Goal: Transaction & Acquisition: Purchase product/service

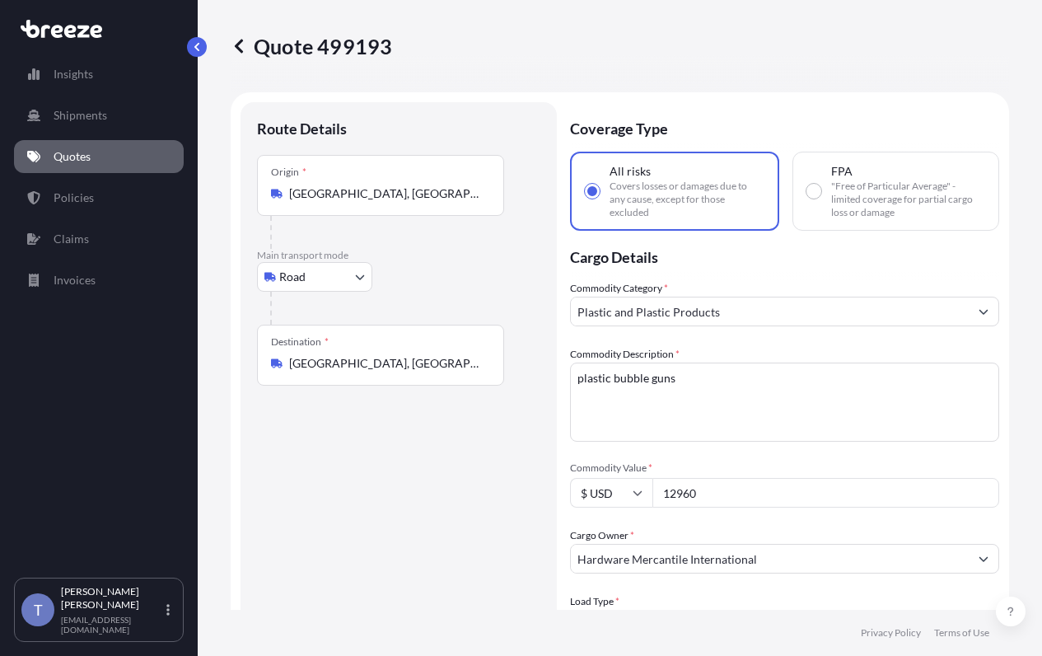
select select "Road"
select select "1"
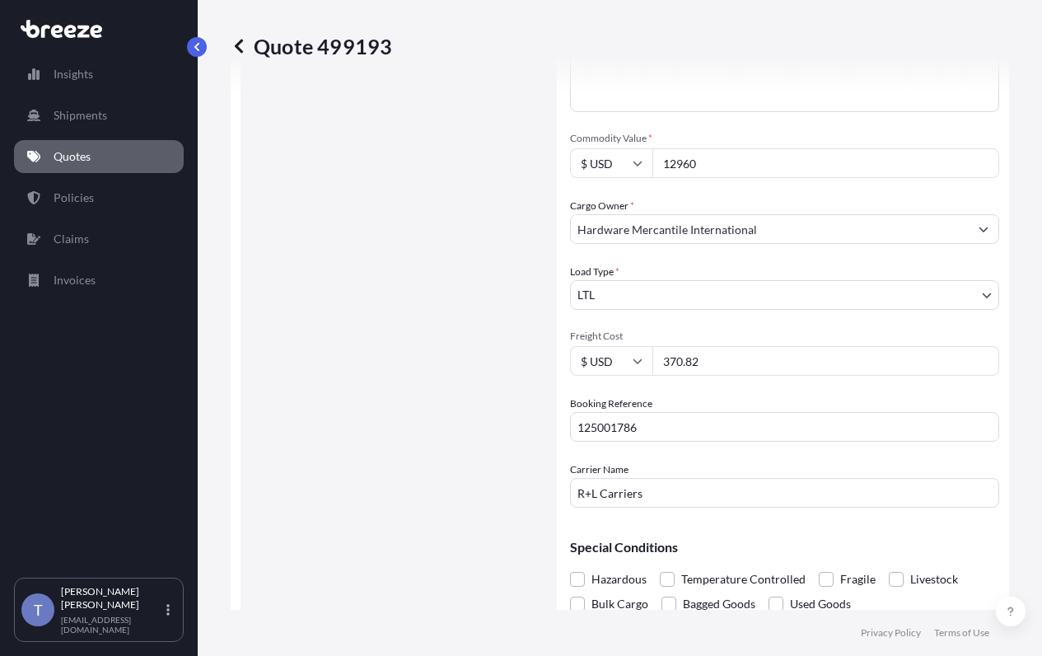
click at [448, 267] on div "Route Details Place of loading Road Road Rail Origin * Las Vegas, NV 89146, USA…" at bounding box center [398, 211] width 283 height 844
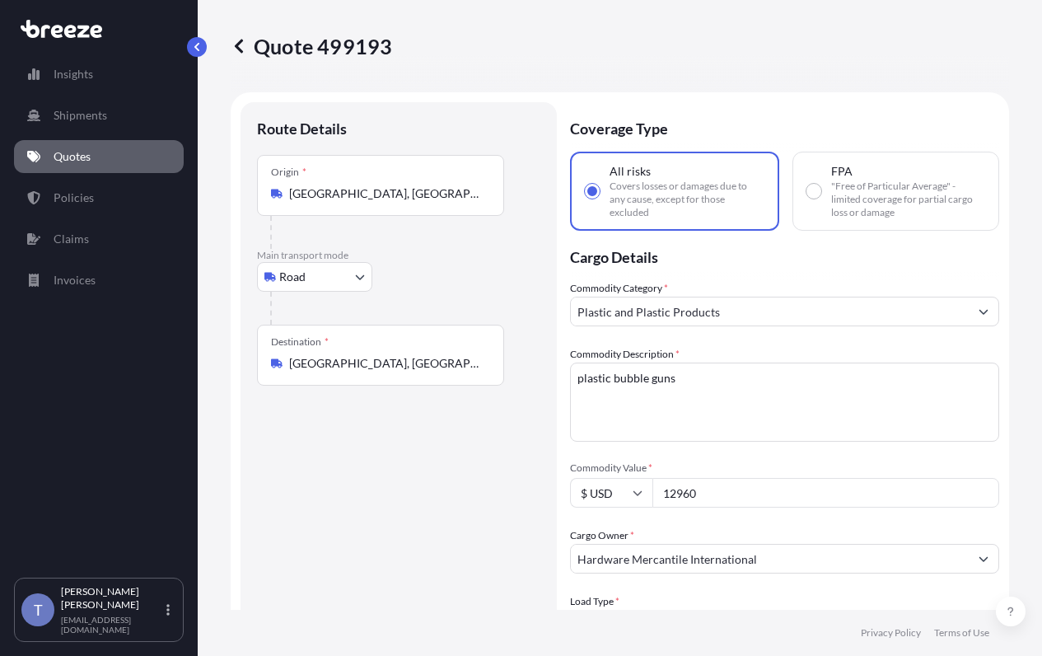
click at [105, 173] on link "Quotes" at bounding box center [99, 156] width 170 height 33
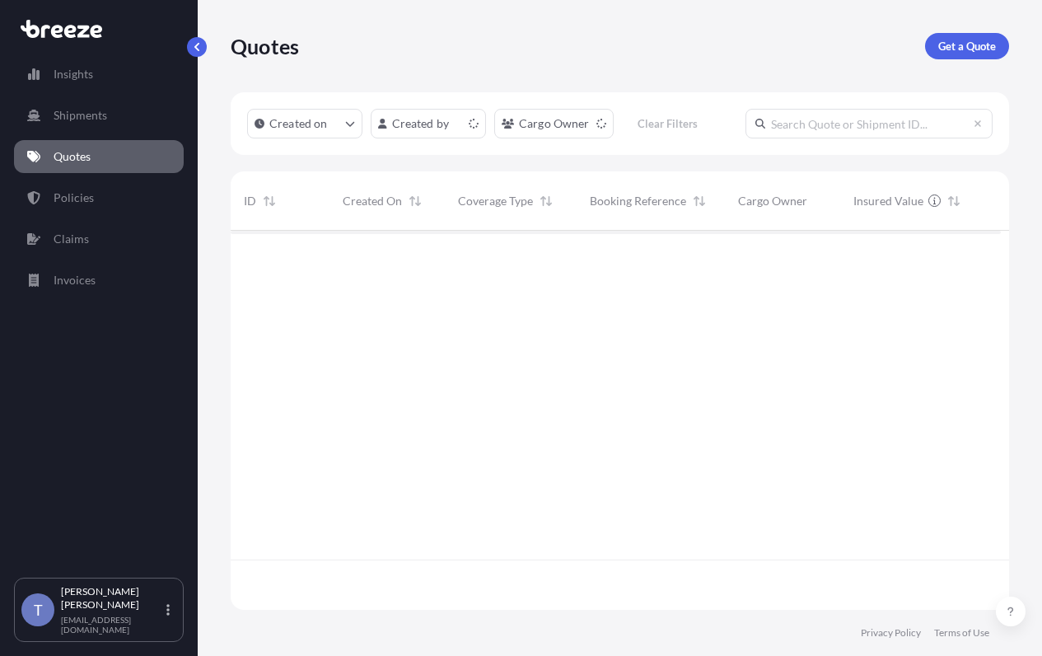
scroll to position [319, 758]
click at [746, 138] on input "text" at bounding box center [869, 124] width 247 height 30
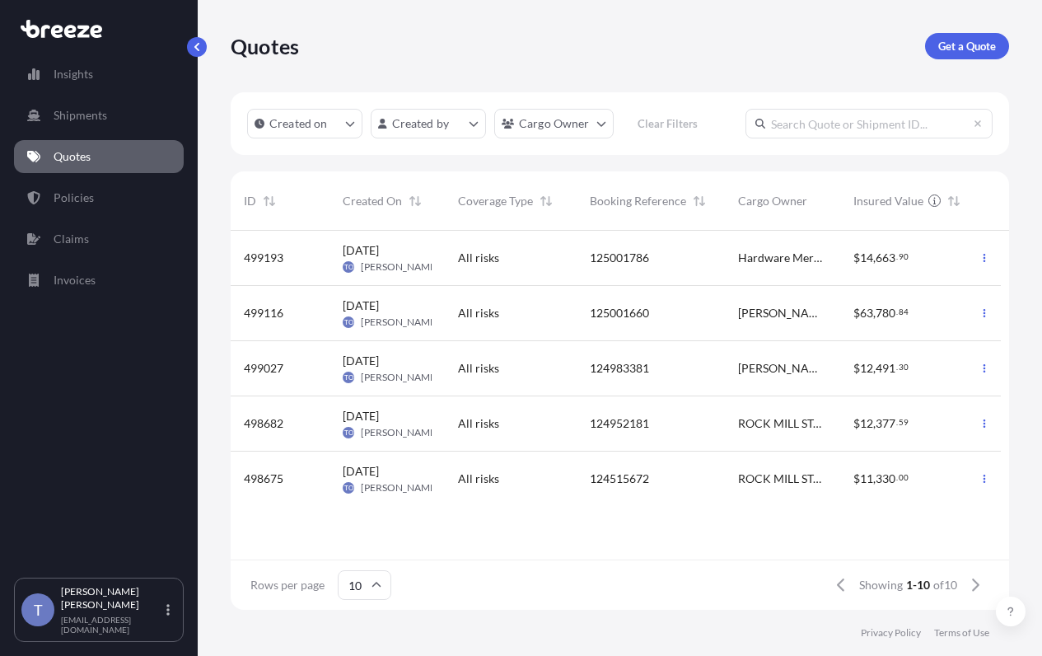
click at [746, 138] on input "text" at bounding box center [869, 124] width 247 height 30
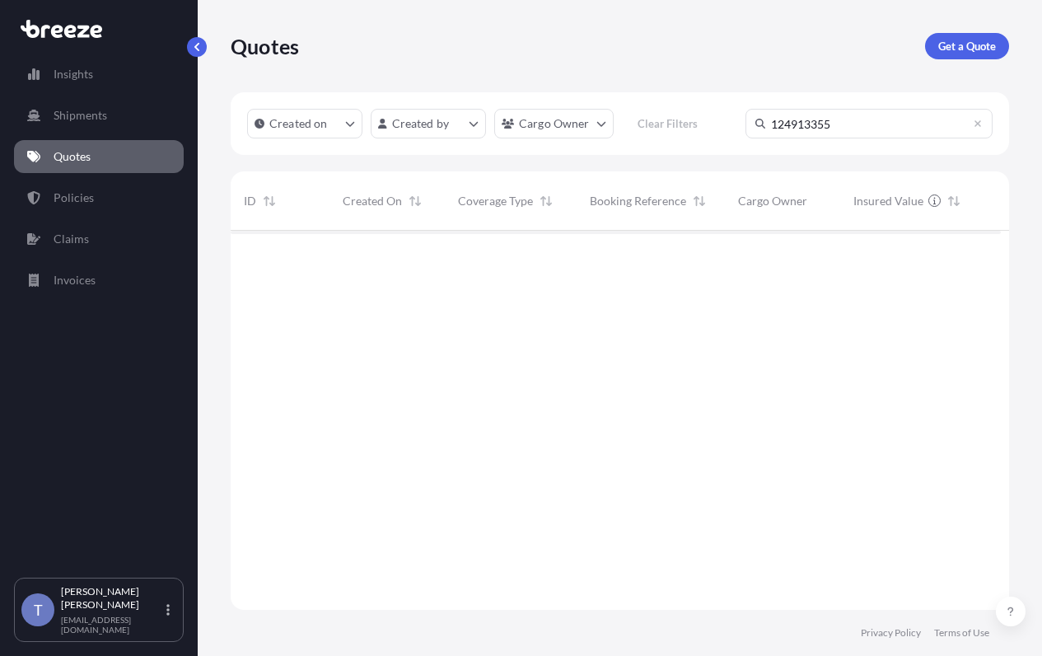
scroll to position [369, 758]
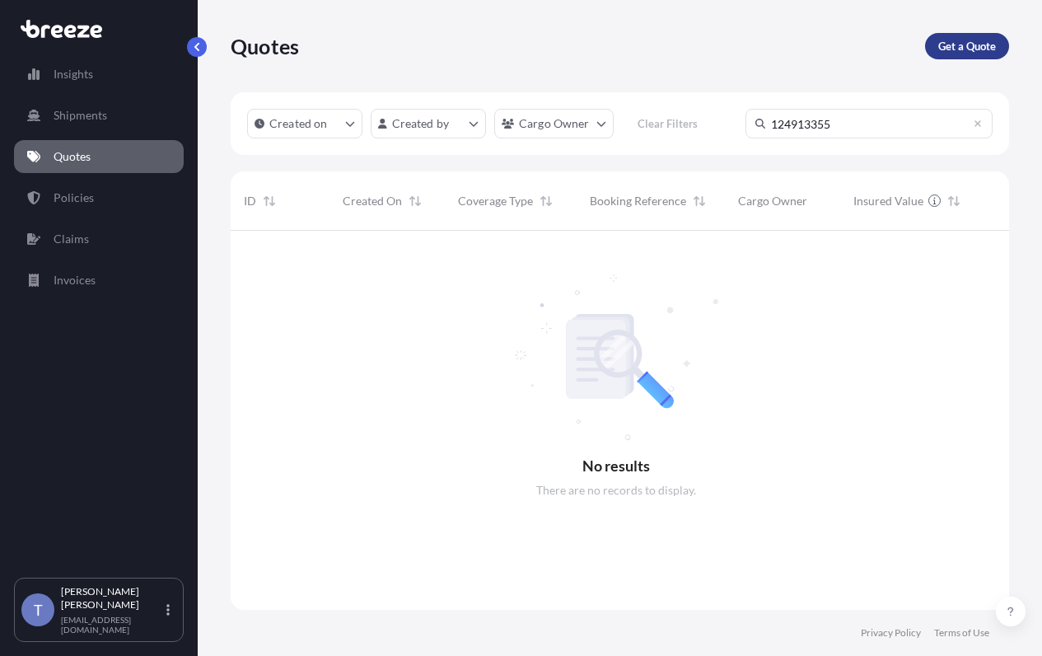
type input "124913355"
click at [953, 50] on p "Get a Quote" at bounding box center [967, 46] width 58 height 16
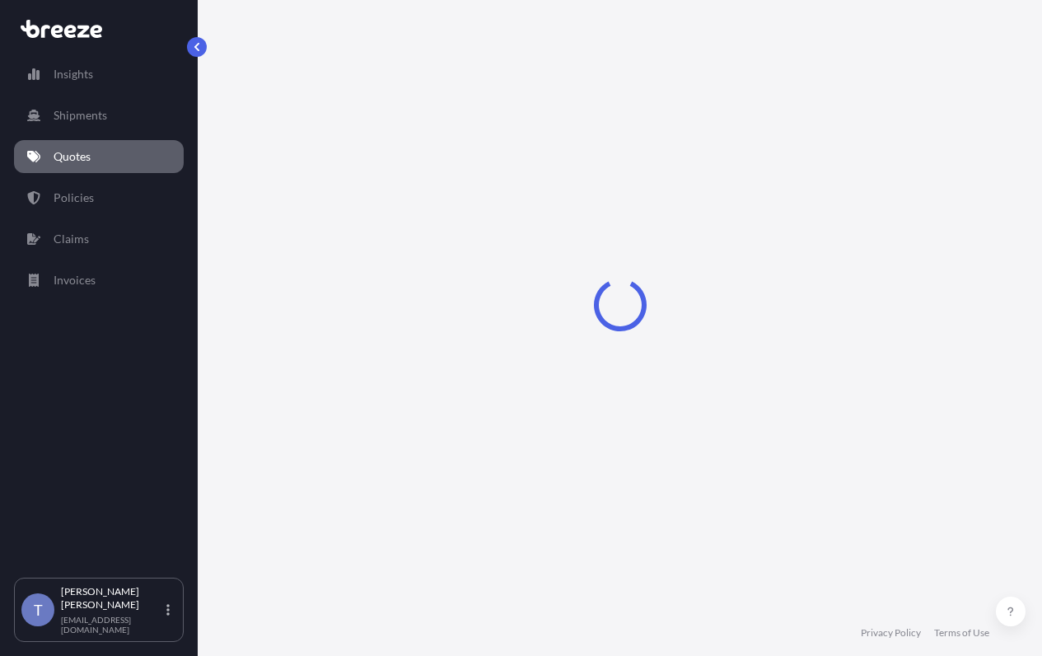
select select "Sea"
select select "1"
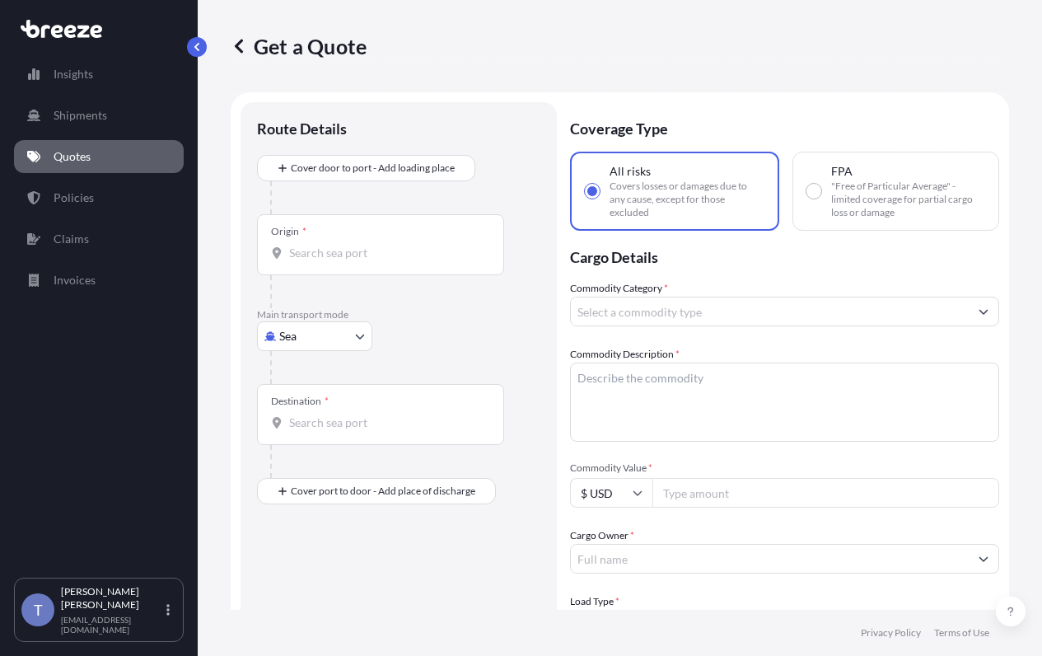
scroll to position [30, 0]
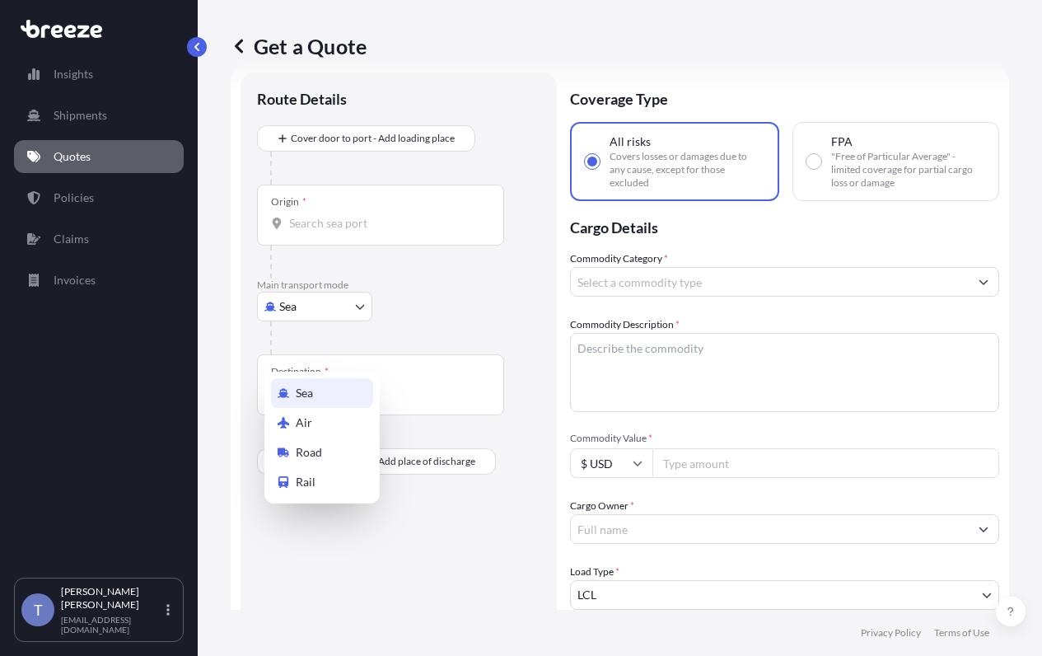
click at [338, 346] on body "Insights Shipments Quotes Policies Claims Invoices T Tania Orozco shipusa@glova…" at bounding box center [521, 389] width 1042 height 779
click at [354, 464] on div "Road" at bounding box center [322, 453] width 102 height 30
select select "Road"
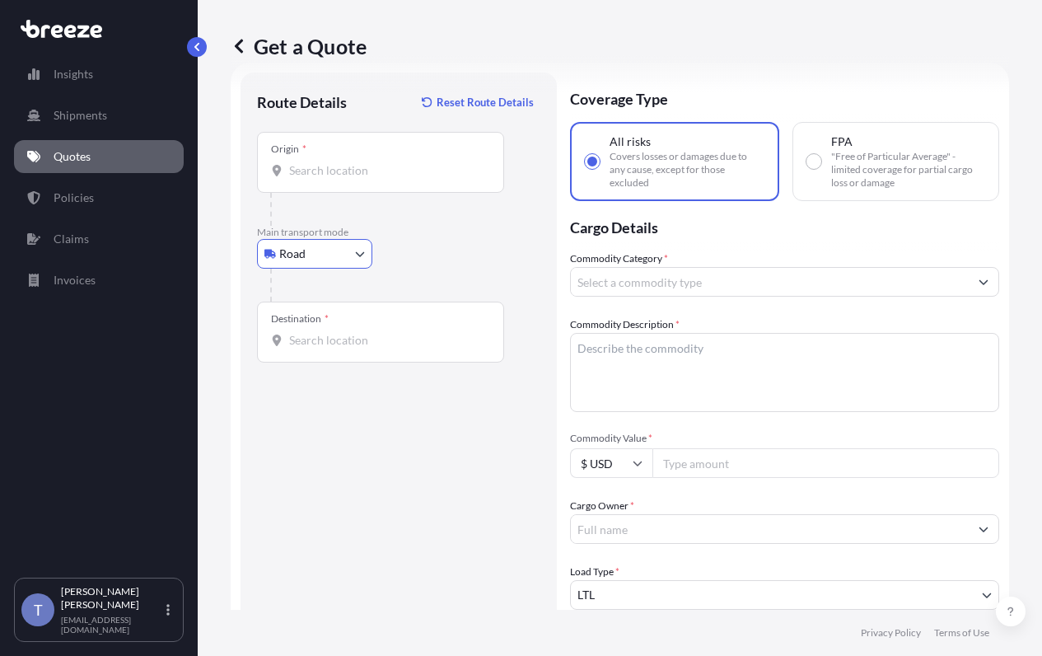
click at [358, 193] on div "Origin *" at bounding box center [380, 162] width 247 height 61
click at [358, 179] on input "Origin *" at bounding box center [386, 170] width 194 height 16
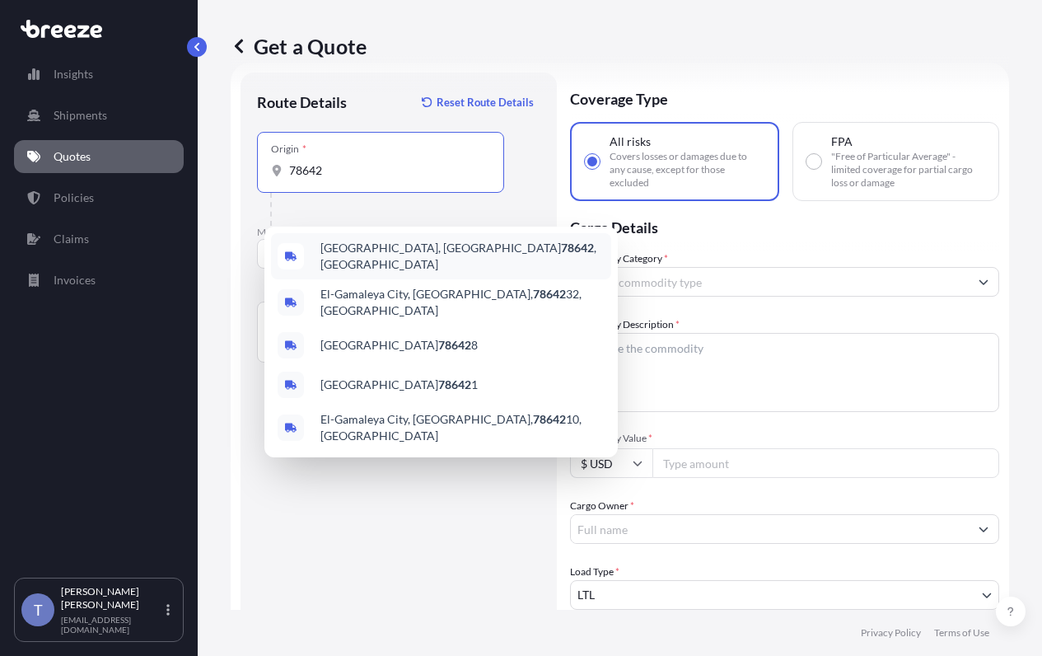
click at [375, 276] on div "Liberty Hill, TX 78642 , USA" at bounding box center [441, 256] width 340 height 46
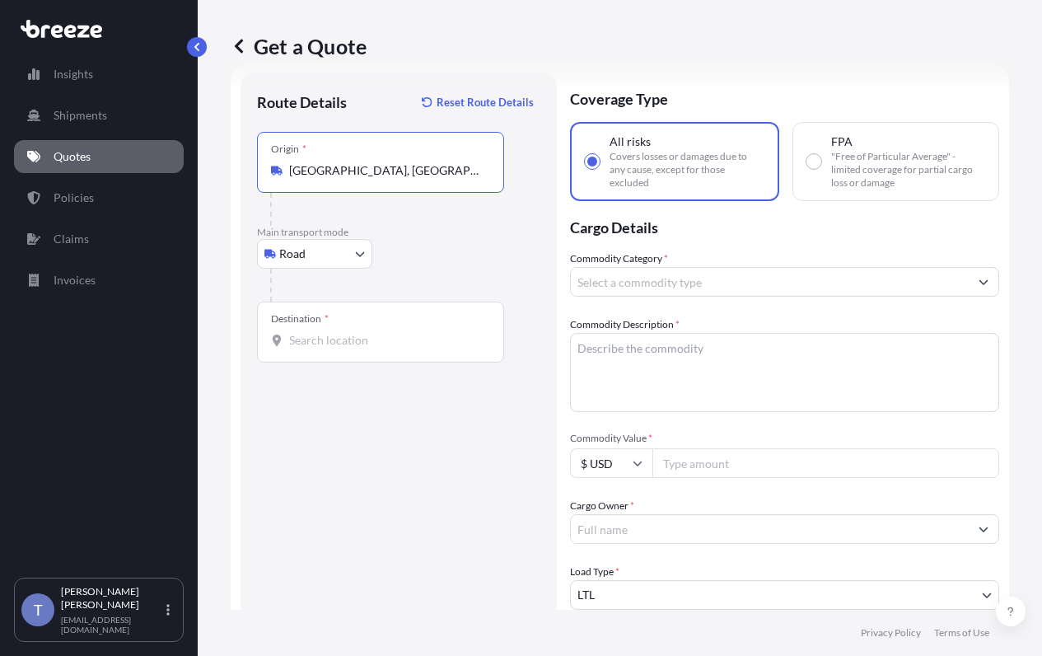
type input "[GEOGRAPHIC_DATA], [GEOGRAPHIC_DATA]"
drag, startPoint x: 372, startPoint y: 415, endPoint x: 370, endPoint y: 400, distance: 15.7
click at [371, 415] on div "Route Details Reset Route Details Place of loading Road Road Rail Origin * Libe…" at bounding box center [398, 511] width 283 height 844
click at [370, 349] on input "Destination *" at bounding box center [386, 340] width 194 height 16
type input "[GEOGRAPHIC_DATA], [GEOGRAPHIC_DATA]"
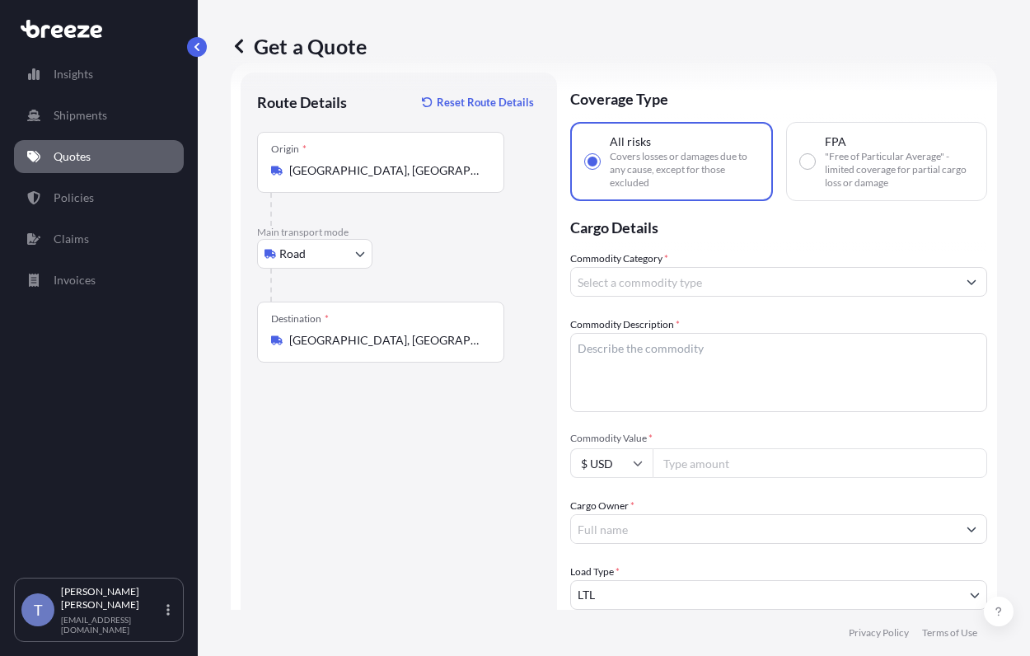
click at [859, 297] on input "Commodity Category *" at bounding box center [764, 282] width 386 height 30
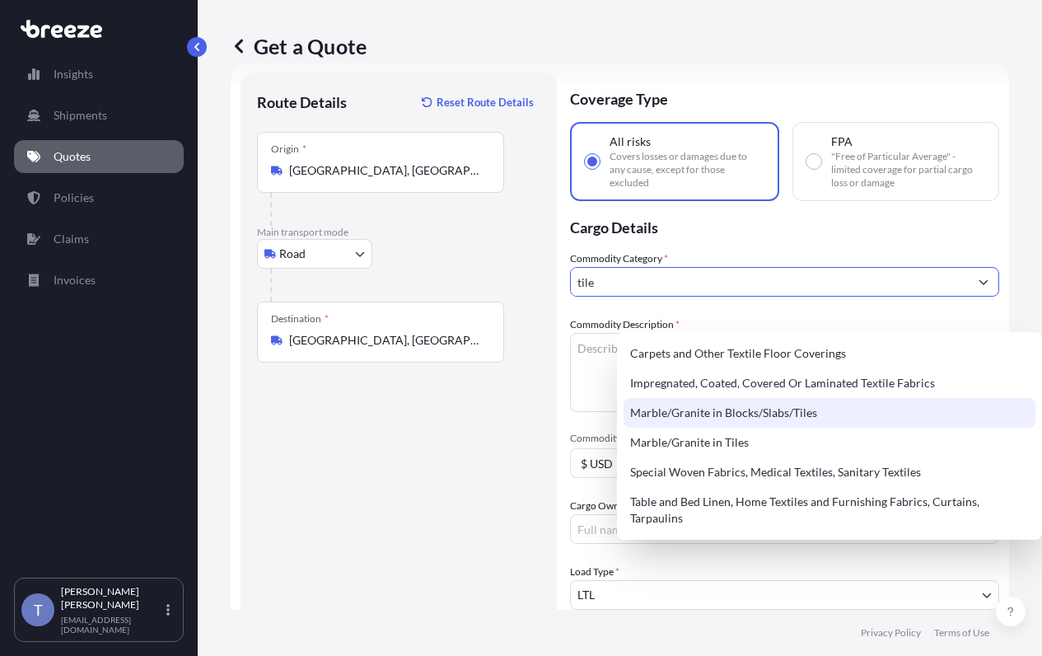
click at [826, 423] on div "Marble/Granite in Blocks/Slabs/Tiles" at bounding box center [830, 413] width 412 height 30
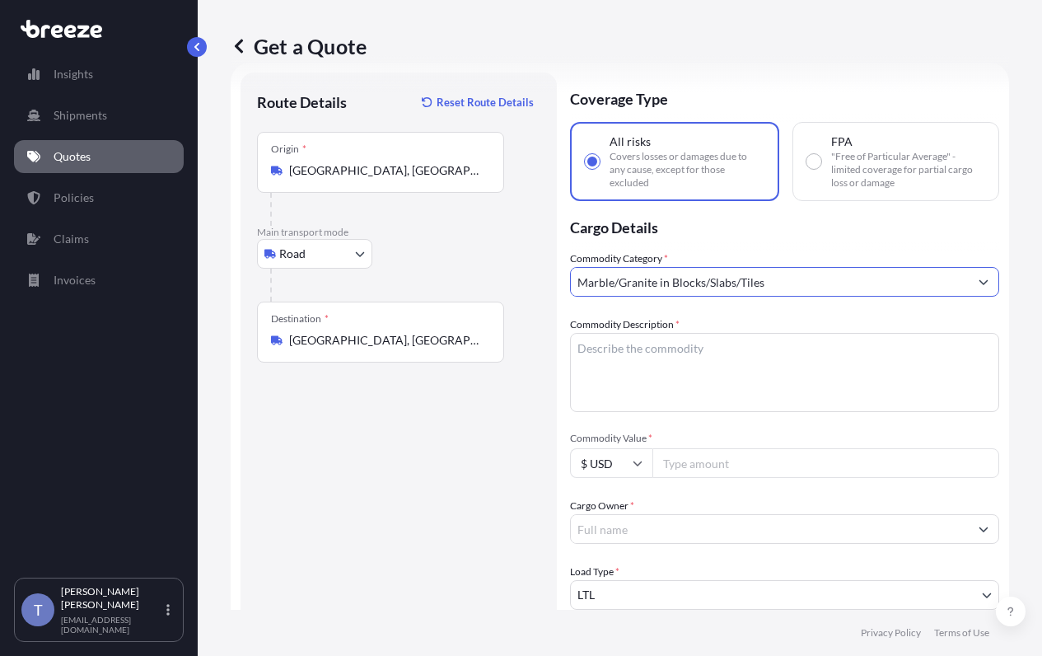
type input "Marble/Granite in Blocks/Slabs/Tiles"
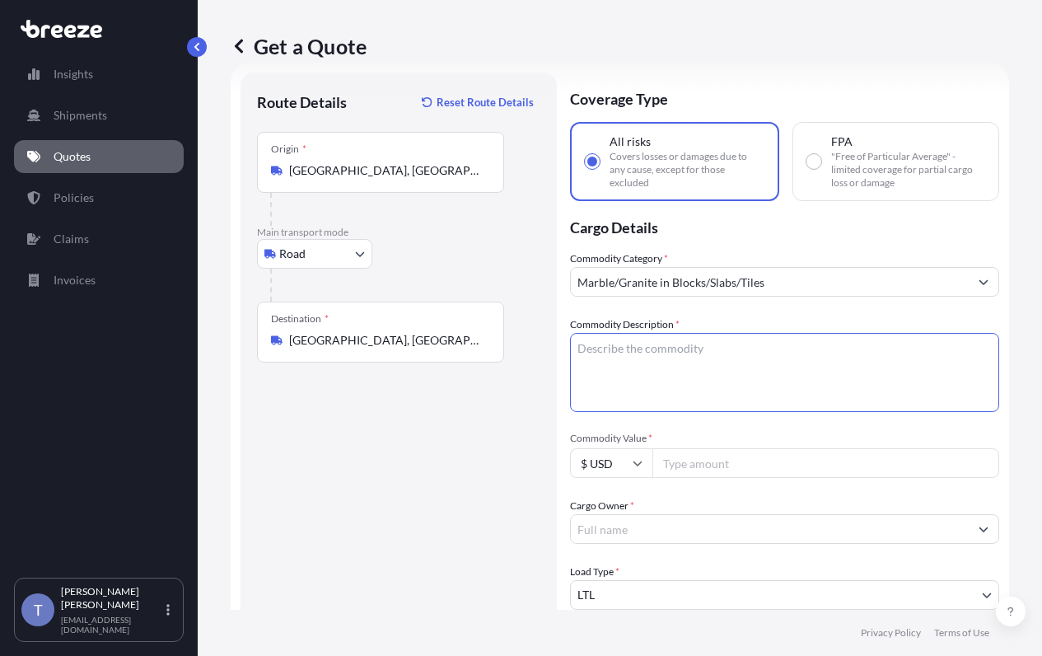
click at [765, 412] on textarea "Commodity Description *" at bounding box center [784, 372] width 429 height 79
paste textarea "Limestone Tiles"
type textarea "Limestone Tiles"
click at [796, 478] on input "Commodity Value *" at bounding box center [826, 463] width 347 height 30
type input "10000"
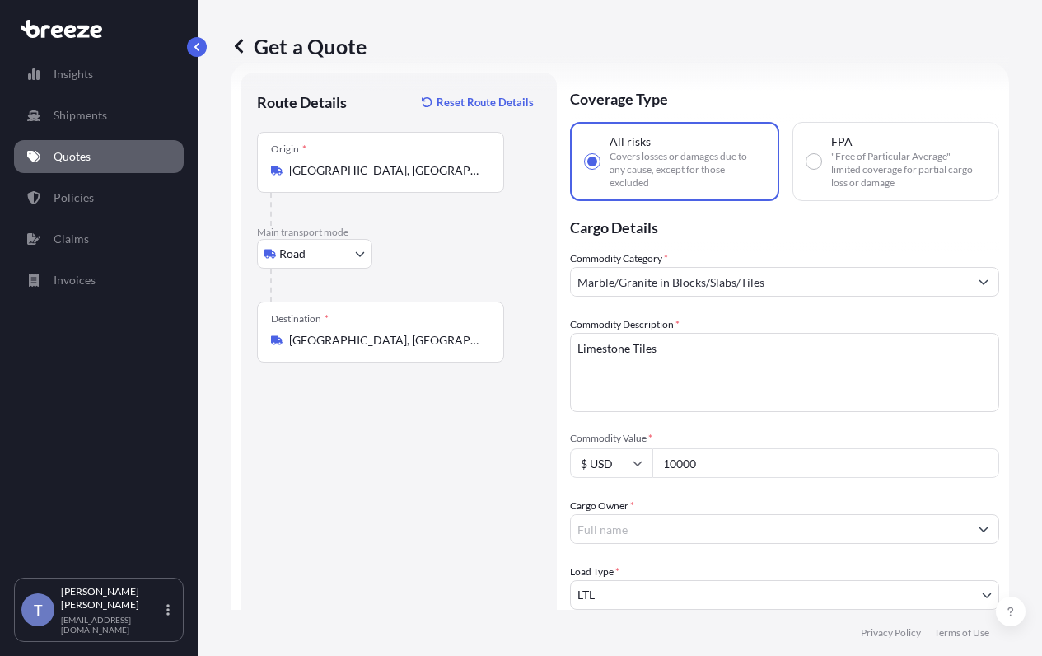
click at [774, 544] on input "Cargo Owner *" at bounding box center [770, 529] width 398 height 30
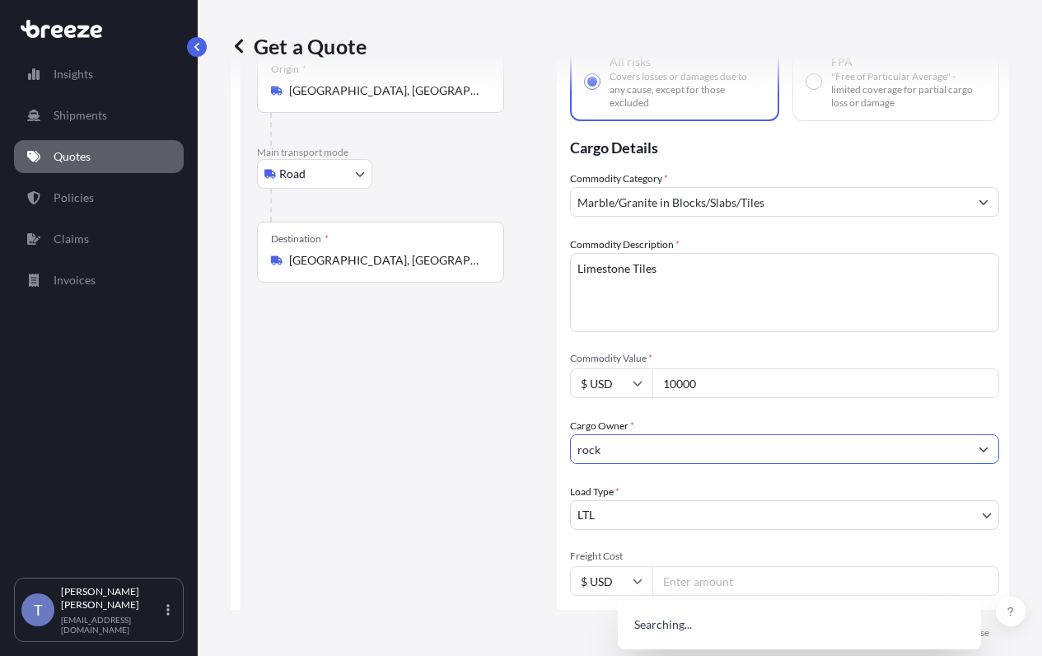
scroll to position [277, 0]
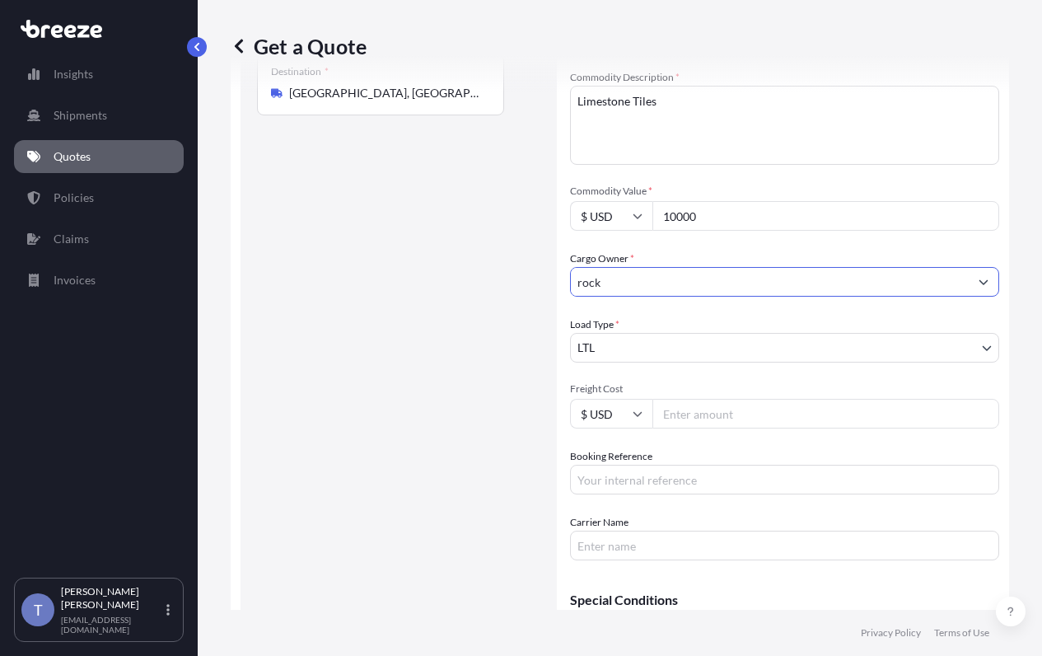
click at [682, 297] on input "rock" at bounding box center [770, 282] width 398 height 30
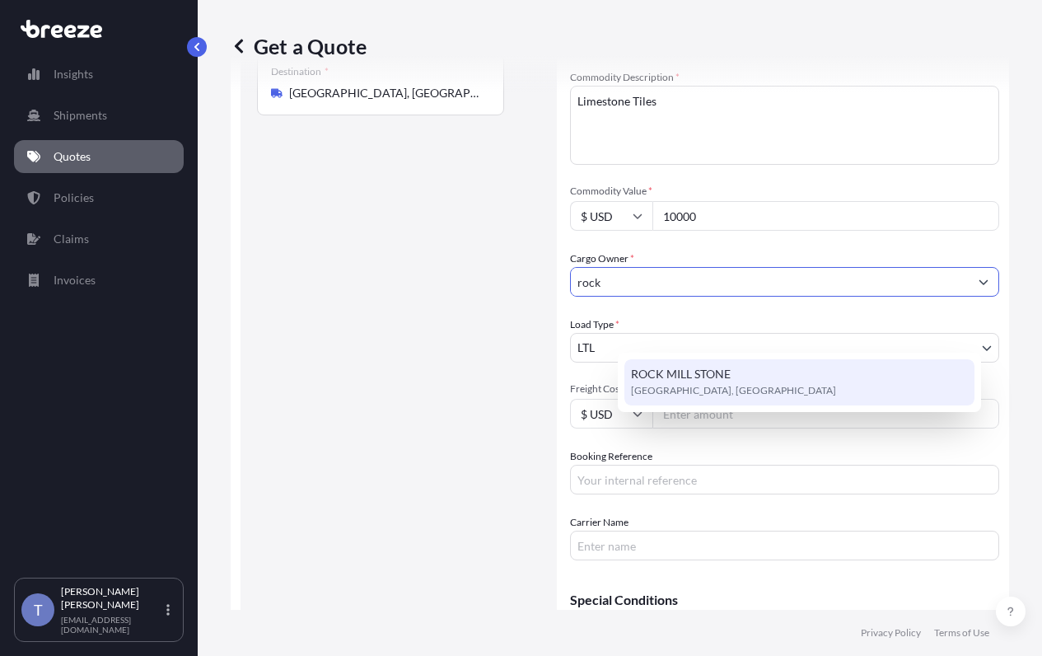
click at [709, 399] on span "West Redondo Beach Boulevard, Gardena, United States" at bounding box center [733, 390] width 205 height 16
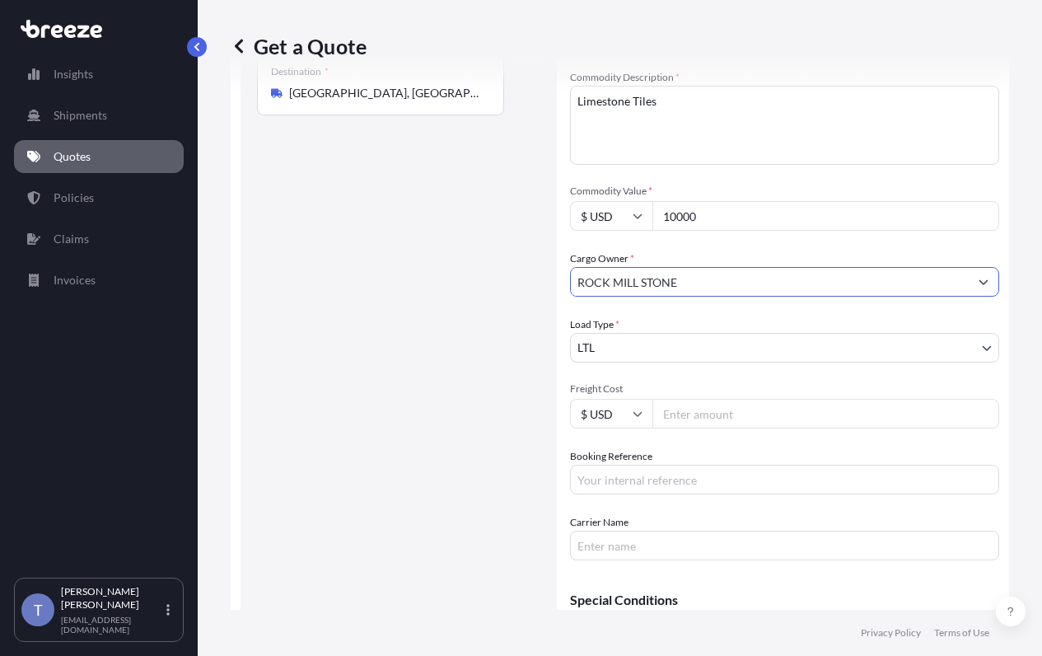
type input "ROCK MILL STONE"
click at [749, 494] on input "Booking Reference" at bounding box center [784, 480] width 429 height 30
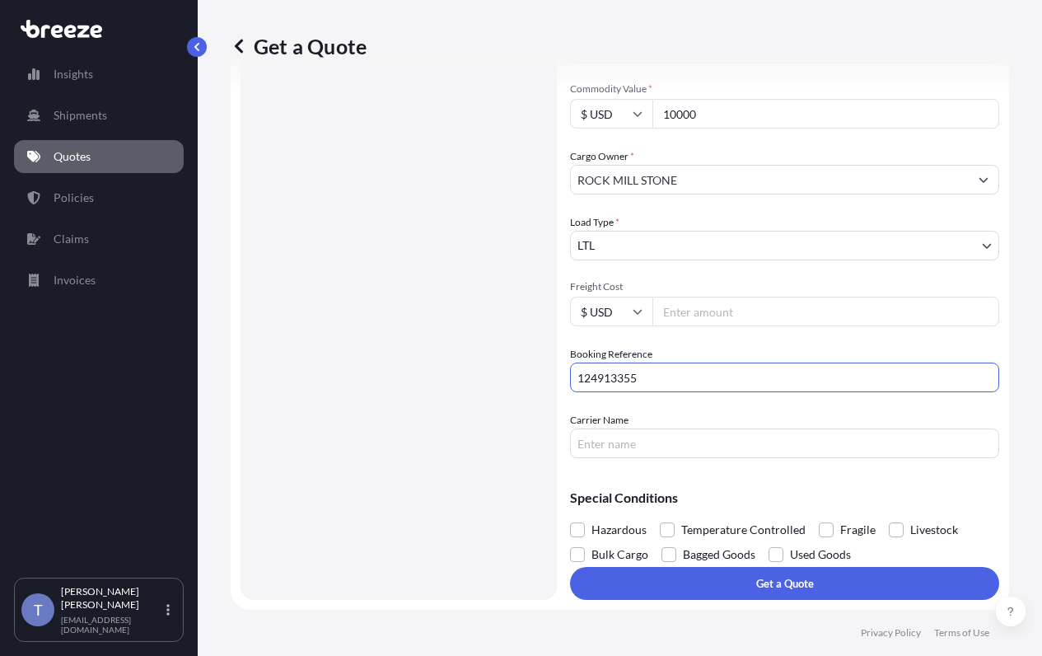
type input "124913355"
click at [738, 452] on input "Carrier Name" at bounding box center [784, 443] width 429 height 30
type input "s"
type input "[PERSON_NAME]"
click at [834, 537] on span at bounding box center [826, 529] width 15 height 15
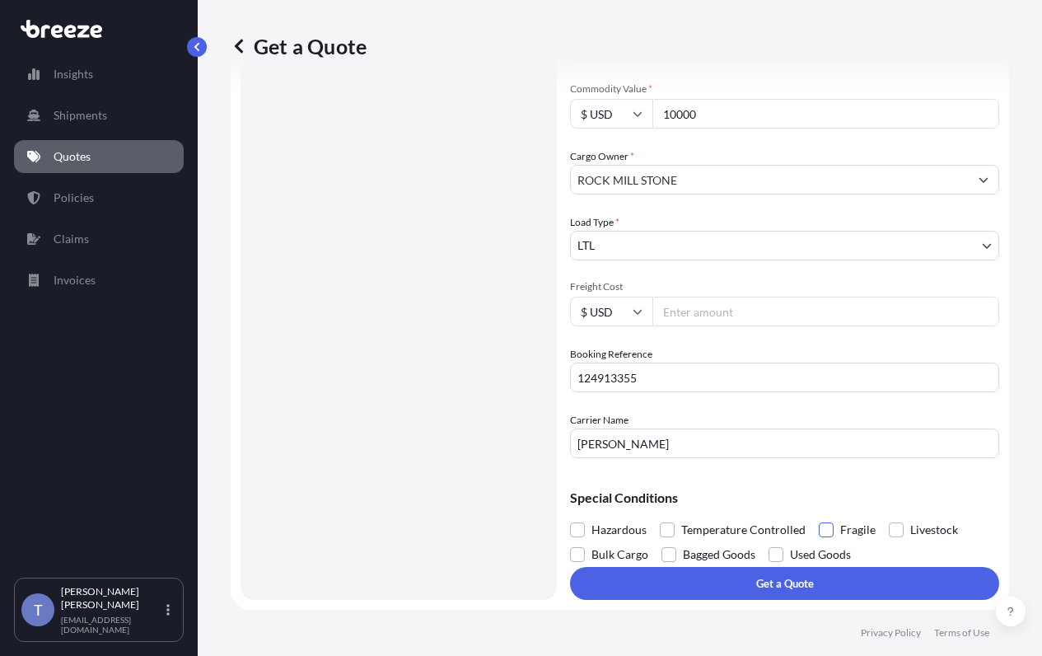
click at [819, 517] on input "Fragile" at bounding box center [819, 517] width 0 height 0
click at [728, 307] on input "Freight Cost" at bounding box center [826, 312] width 347 height 30
type input "712.52"
click at [827, 481] on div "Coverage Type All risks Covers losses or damages due to any cause, except for t…" at bounding box center [784, 161] width 429 height 877
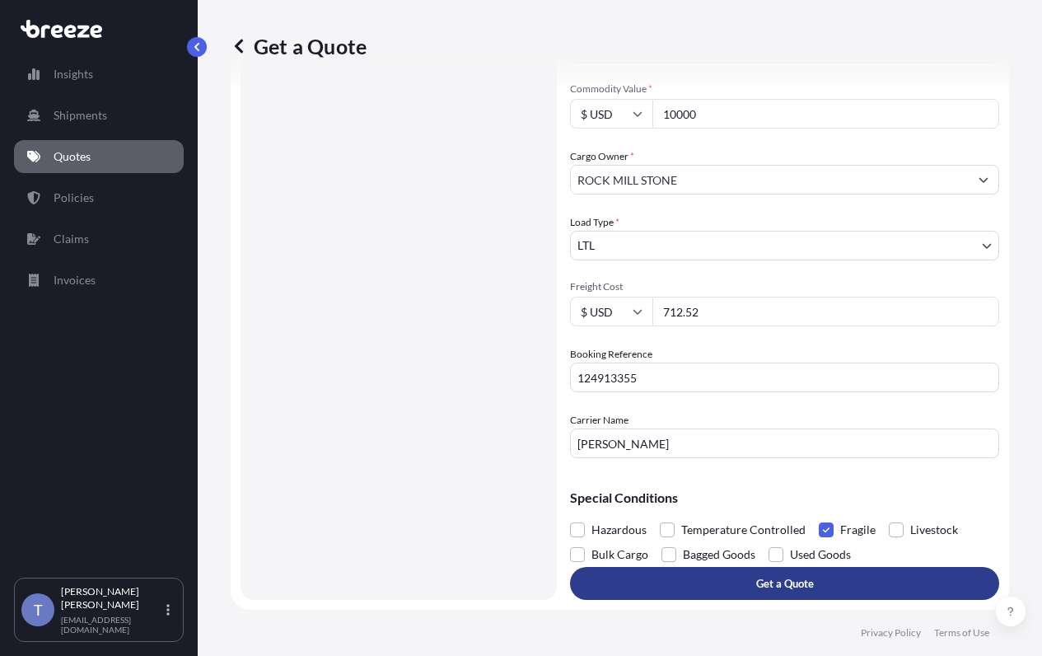
click at [811, 575] on p "Get a Quote" at bounding box center [785, 583] width 58 height 16
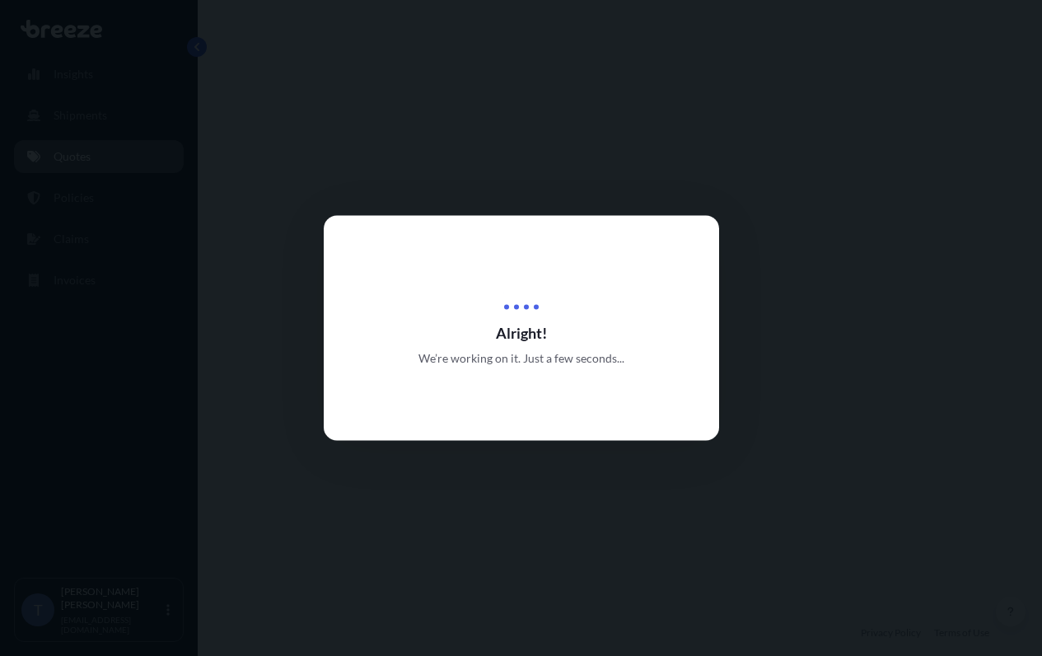
select select "Road"
select select "1"
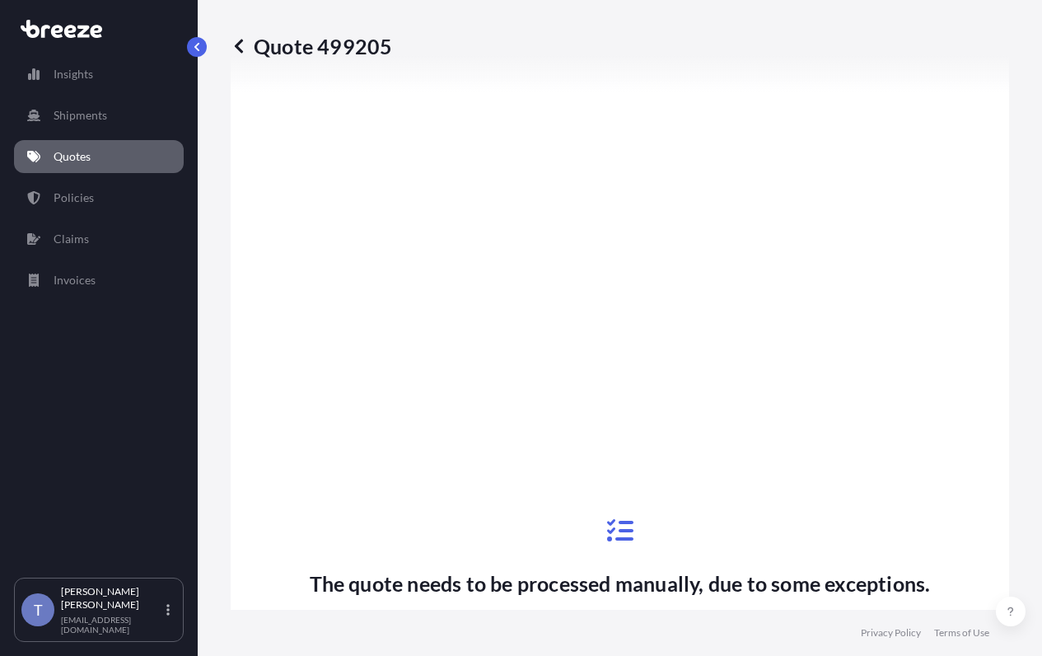
scroll to position [999, 0]
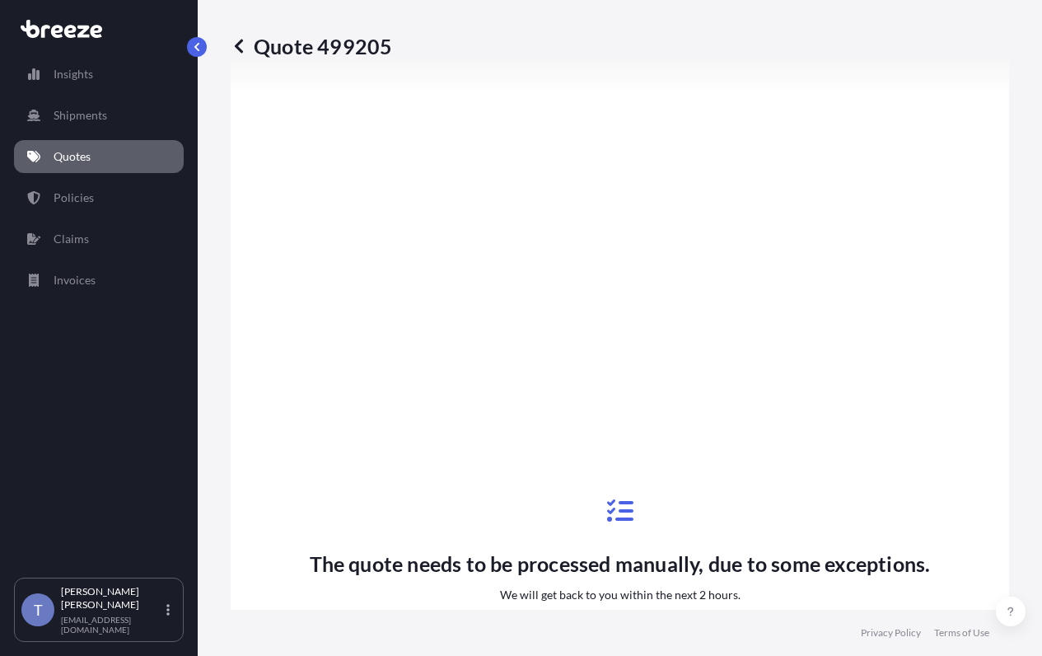
click at [1010, 217] on div "Quote 499205 Route Details Place of loading Road Road Rail Origin * Liberty Hil…" at bounding box center [620, 305] width 845 height 610
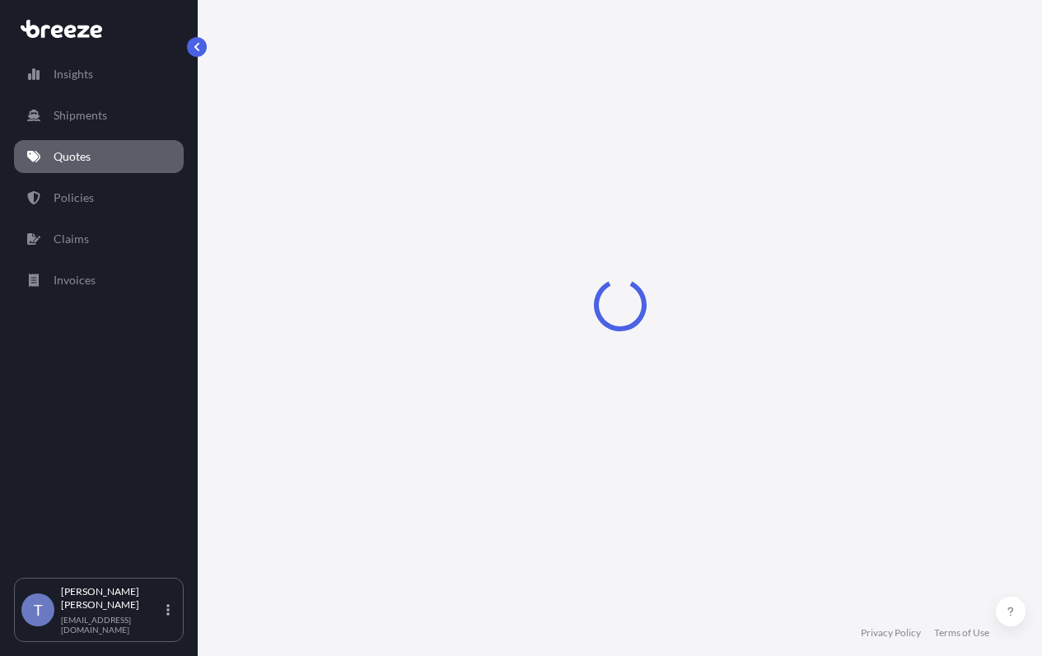
select select "Road"
select select "1"
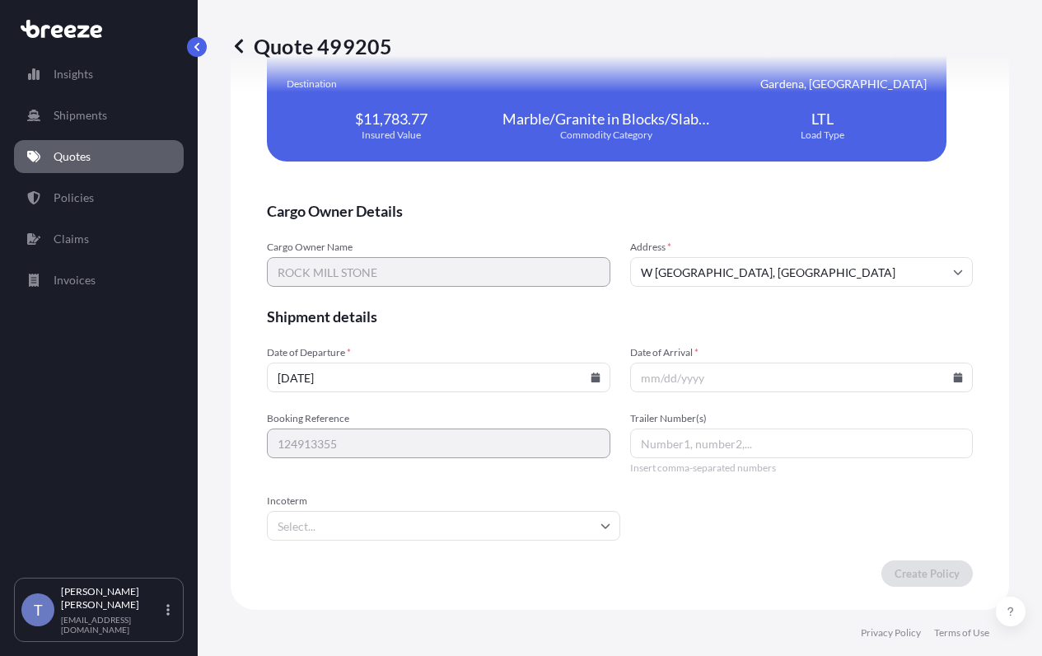
scroll to position [3938, 0]
click at [759, 392] on input "Date of Arrival *" at bounding box center [802, 378] width 344 height 30
click at [954, 382] on icon at bounding box center [958, 377] width 9 height 10
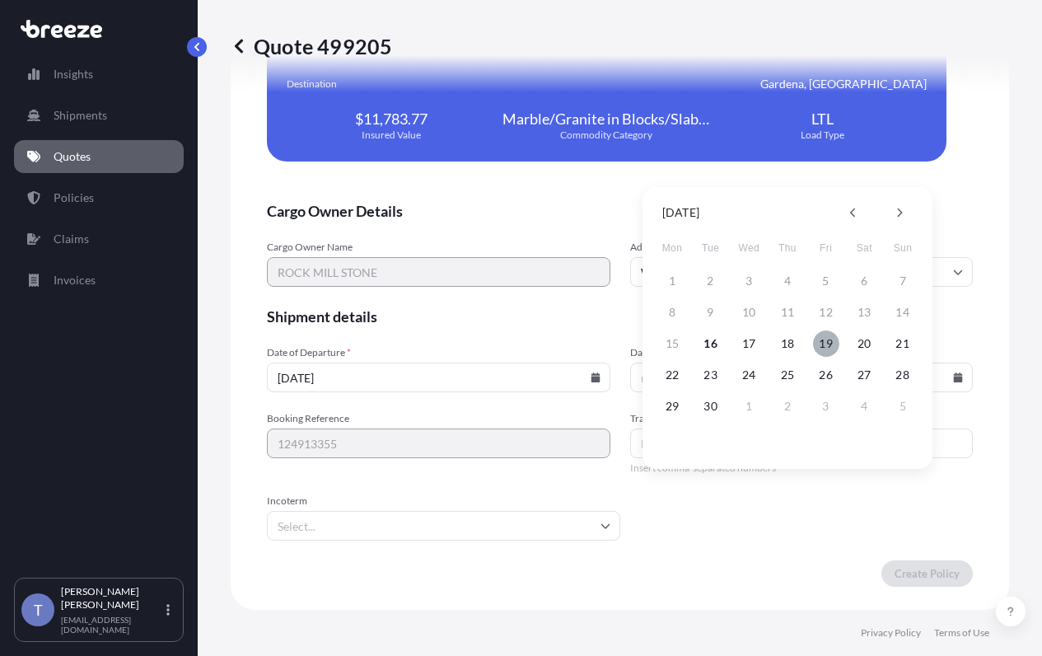
click at [835, 341] on button "19" at bounding box center [826, 343] width 26 height 26
type input "[DATE]"
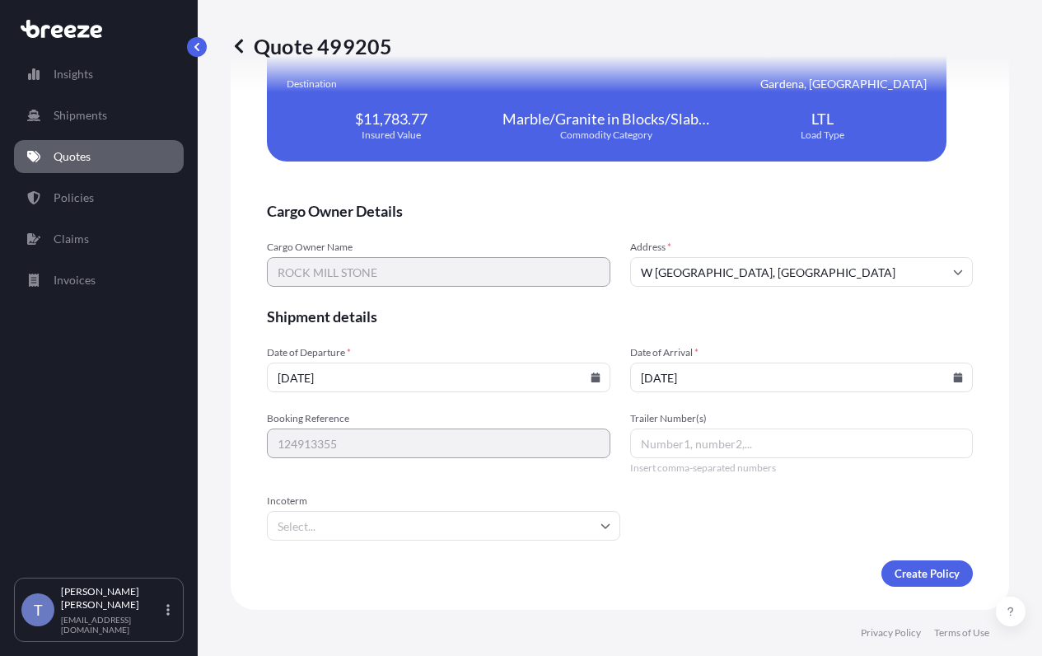
click at [742, 326] on span "Shipment details" at bounding box center [620, 316] width 706 height 20
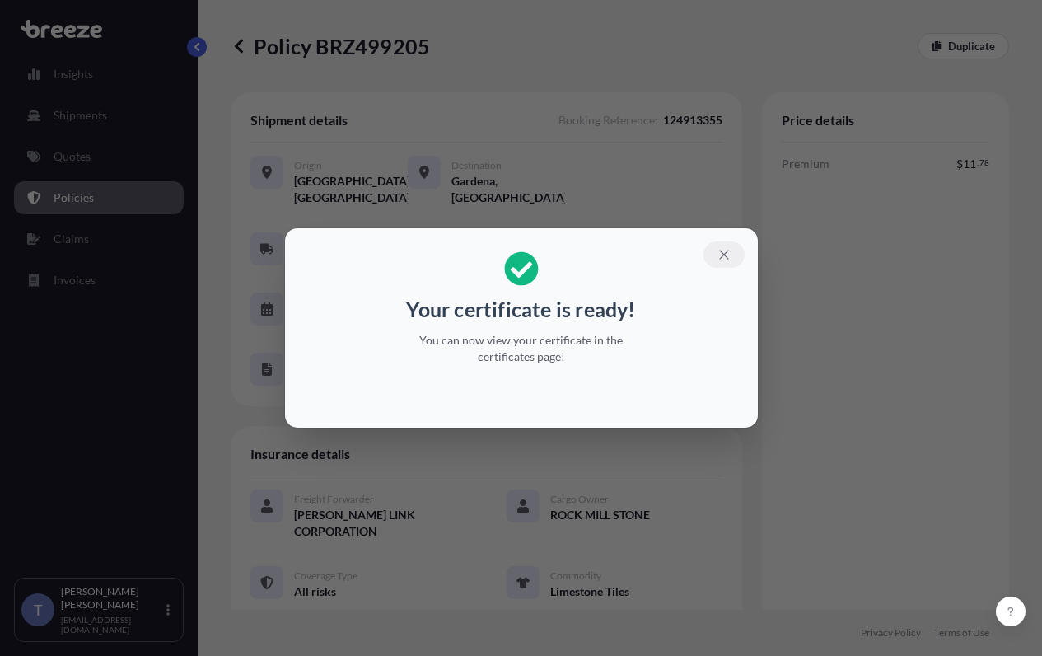
click at [732, 247] on icon "button" at bounding box center [724, 254] width 15 height 15
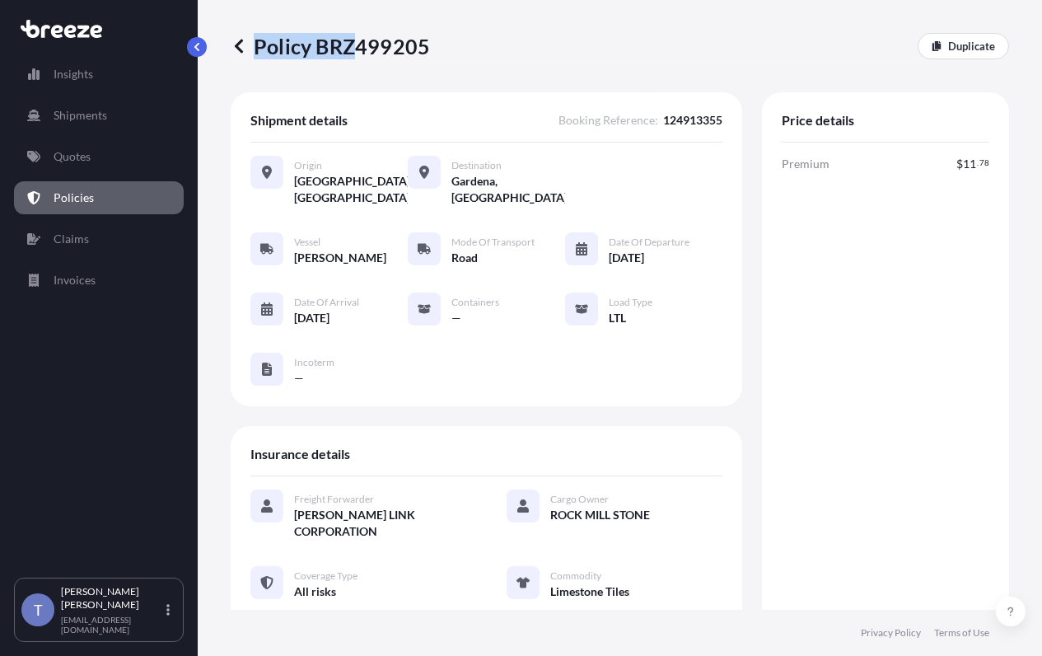
drag, startPoint x: 437, startPoint y: 56, endPoint x: 363, endPoint y: 52, distance: 74.3
click at [363, 52] on div "Policy BRZ499205 Duplicate" at bounding box center [620, 46] width 779 height 26
click at [330, 52] on p "Policy BRZ499205" at bounding box center [330, 46] width 199 height 26
drag, startPoint x: 323, startPoint y: 50, endPoint x: 433, endPoint y: 54, distance: 109.6
click at [430, 54] on p "Policy BRZ499205" at bounding box center [330, 46] width 199 height 26
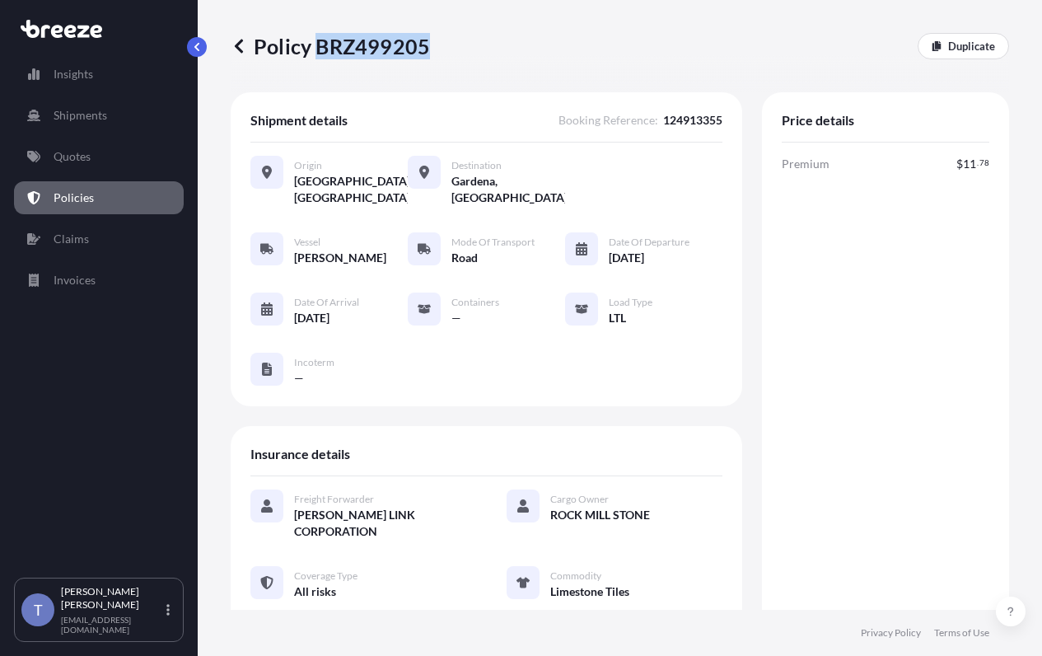
copy p "BRZ499205"
click at [805, 275] on div "Premium $ 11 . 78 Total $ 11 . 78" at bounding box center [886, 438] width 208 height 564
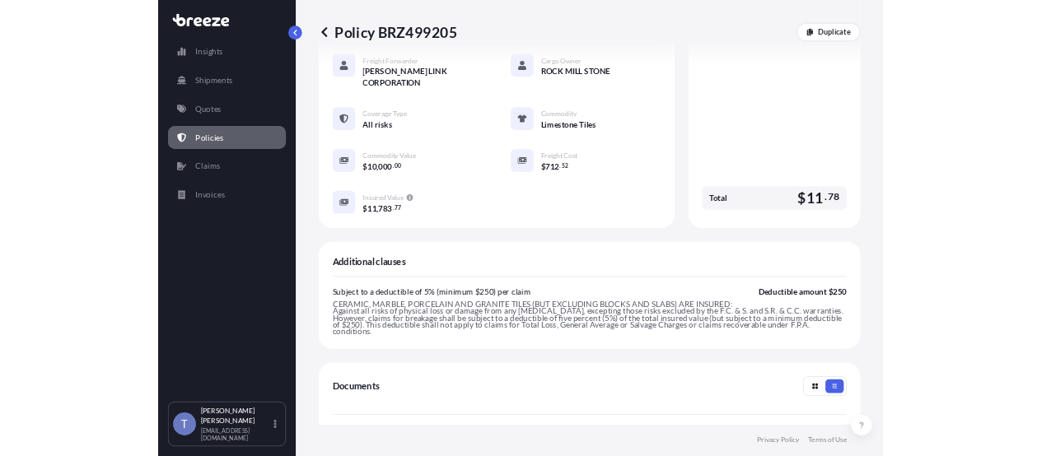
scroll to position [797, 0]
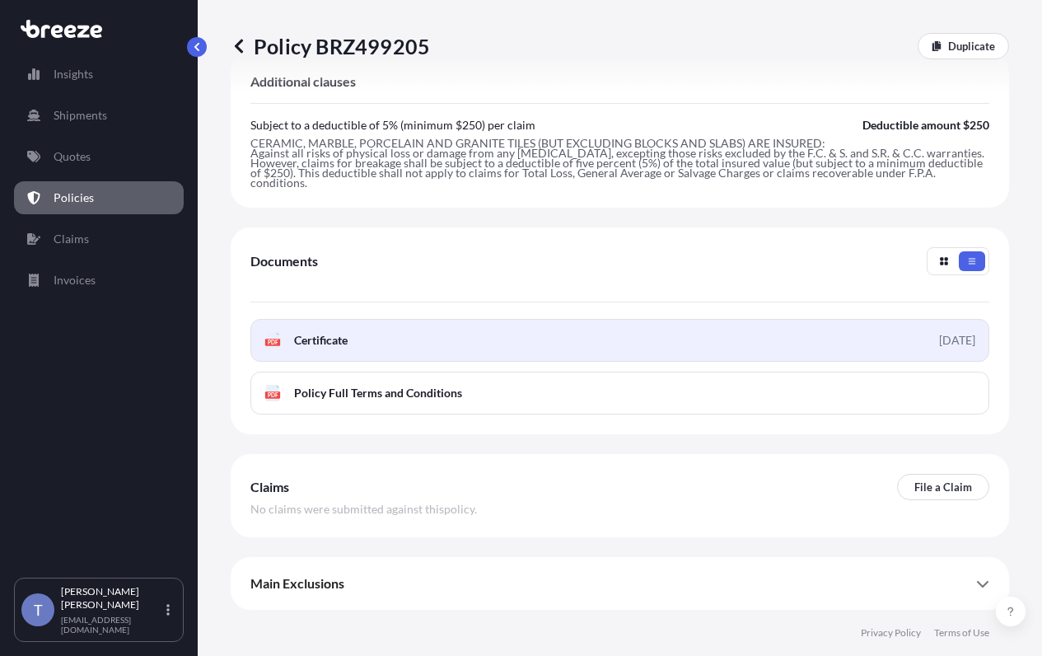
click at [657, 319] on link "PDF Certificate [DATE]" at bounding box center [619, 340] width 739 height 43
